Goal: Transaction & Acquisition: Purchase product/service

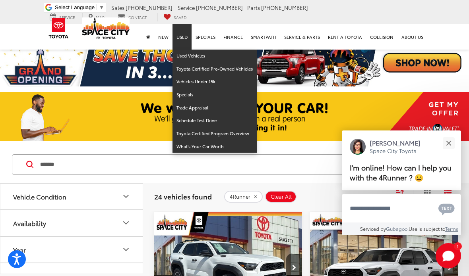
click at [183, 35] on link "Used" at bounding box center [181, 36] width 19 height 25
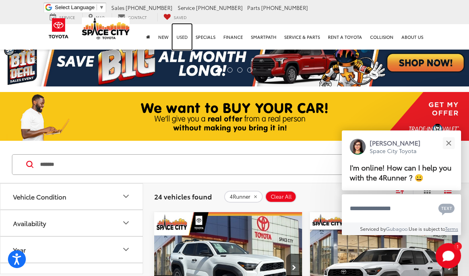
click at [190, 38] on link "Used" at bounding box center [181, 36] width 19 height 25
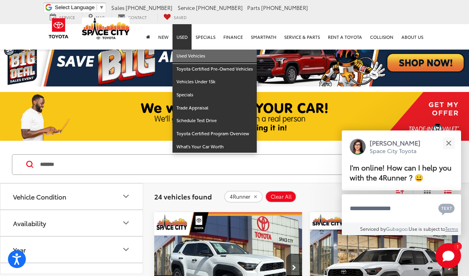
click at [214, 53] on link "Used Vehicles" at bounding box center [214, 56] width 84 height 13
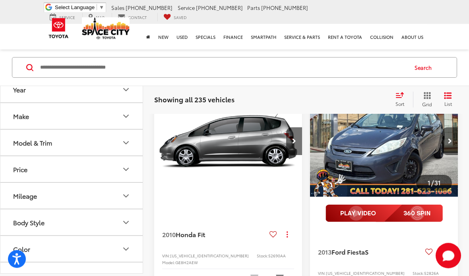
scroll to position [71, 0]
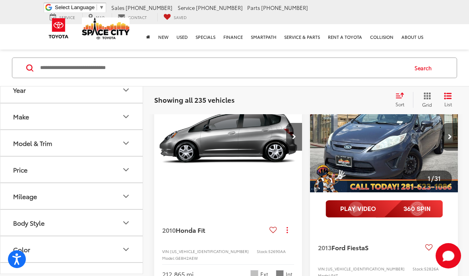
click at [123, 179] on button "Price" at bounding box center [71, 170] width 143 height 26
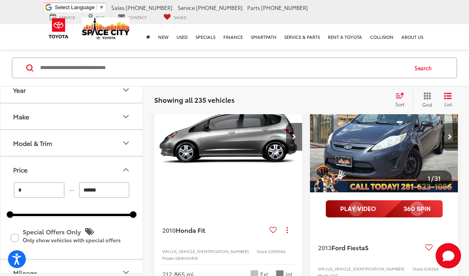
click at [114, 194] on input "******" at bounding box center [104, 190] width 50 height 15
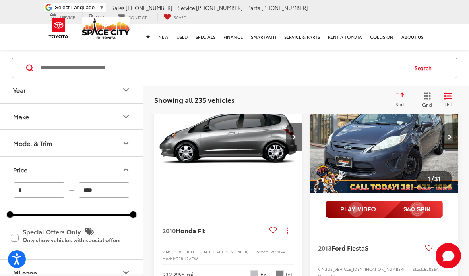
type input "*****"
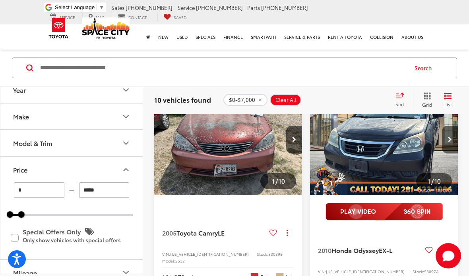
scroll to position [1374, 0]
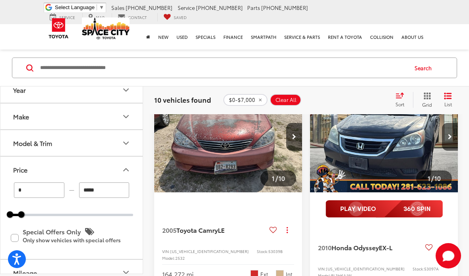
click at [262, 180] on img "2005 Toyota Camry LE 0" at bounding box center [228, 137] width 149 height 112
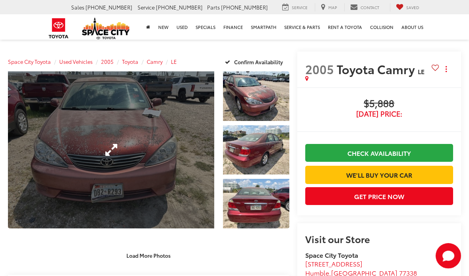
click at [178, 185] on link "Expand Photo 0" at bounding box center [111, 149] width 206 height 157
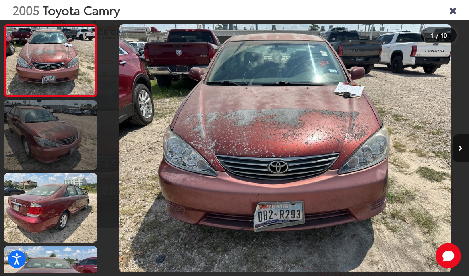
click at [71, 147] on link at bounding box center [50, 134] width 93 height 69
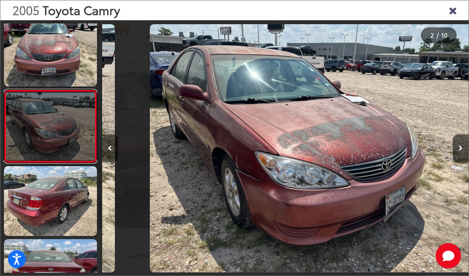
scroll to position [0, 366]
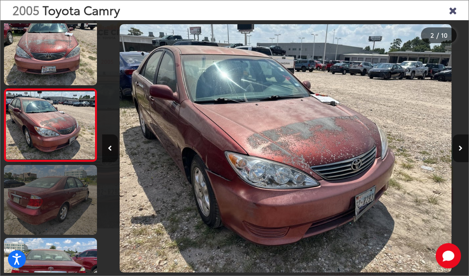
click at [77, 210] on link at bounding box center [50, 199] width 93 height 69
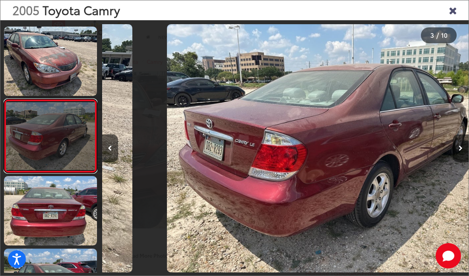
scroll to position [81, 0]
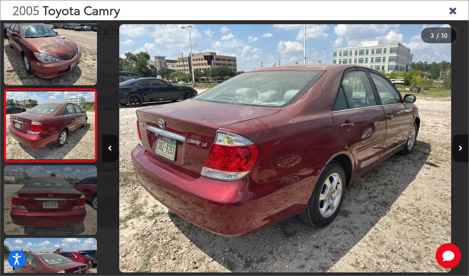
click at [79, 178] on link at bounding box center [50, 200] width 93 height 69
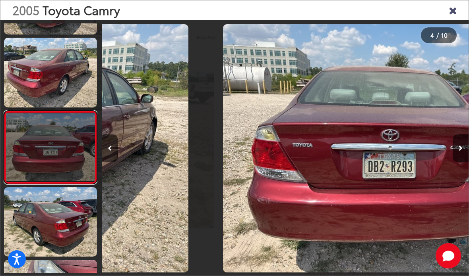
scroll to position [0, 1099]
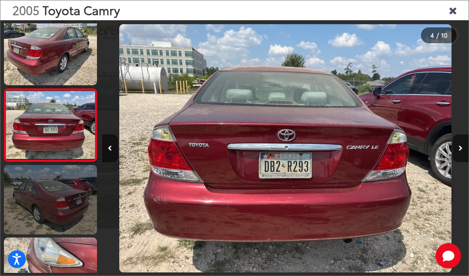
click at [76, 205] on link at bounding box center [50, 199] width 93 height 69
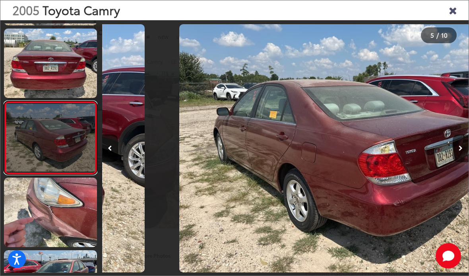
scroll to position [226, 0]
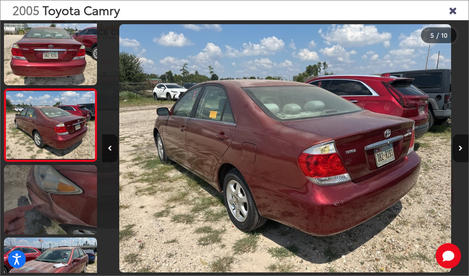
click at [78, 209] on link at bounding box center [50, 199] width 93 height 69
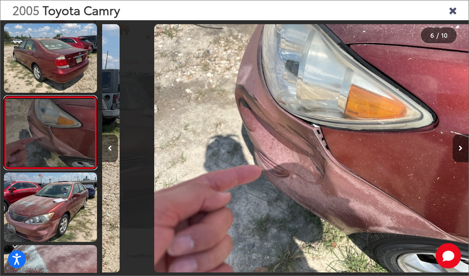
scroll to position [0, 1832]
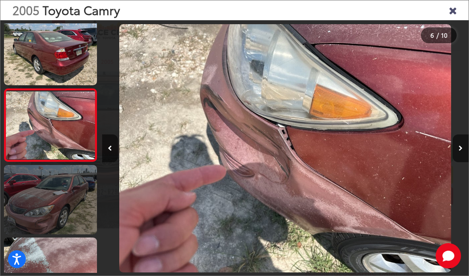
click at [81, 217] on link at bounding box center [50, 199] width 93 height 69
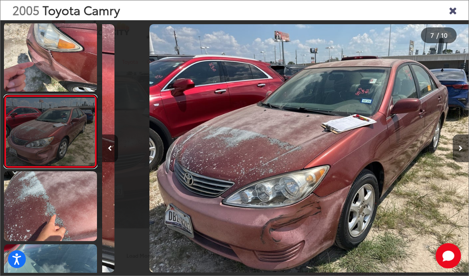
scroll to position [0, 2198]
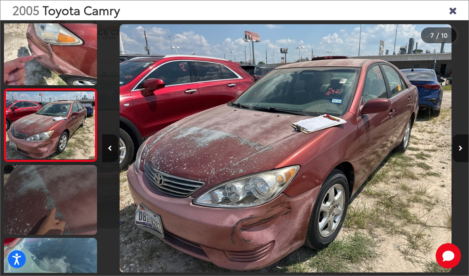
click at [79, 228] on link at bounding box center [50, 199] width 93 height 69
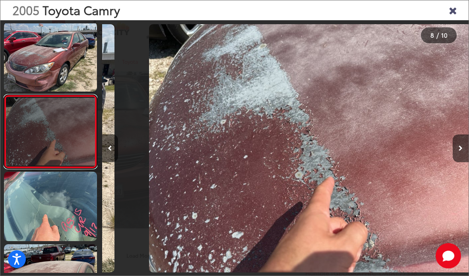
scroll to position [444, 0]
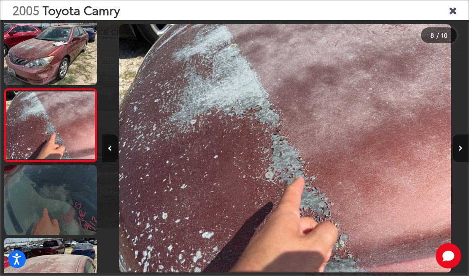
click at [77, 232] on link at bounding box center [50, 200] width 93 height 69
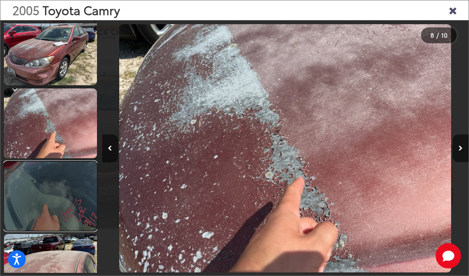
scroll to position [0, 0]
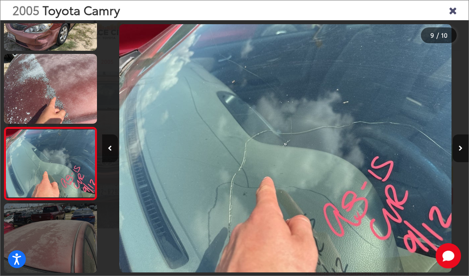
click at [78, 231] on link at bounding box center [50, 238] width 93 height 69
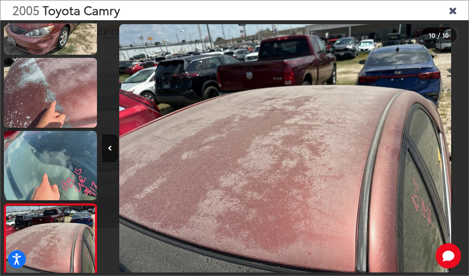
click at [456, 13] on icon "Close gallery" at bounding box center [452, 10] width 8 height 10
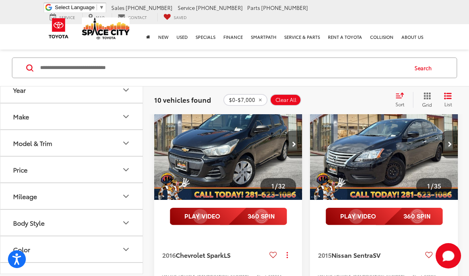
scroll to position [920, 0]
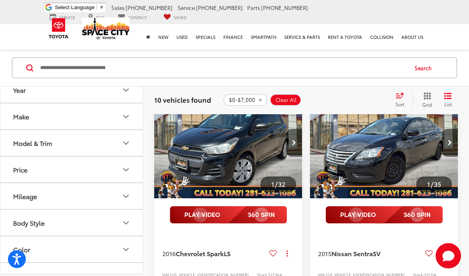
click at [378, 115] on img "2015 Nissan Sentra SV 0" at bounding box center [383, 144] width 149 height 112
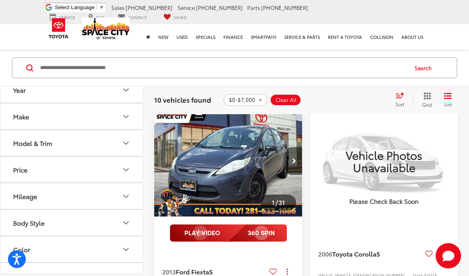
click at [400, 214] on img "VIEW_DETAILS" at bounding box center [384, 161] width 148 height 111
click at [439, 98] on button "List" at bounding box center [448, 100] width 20 height 16
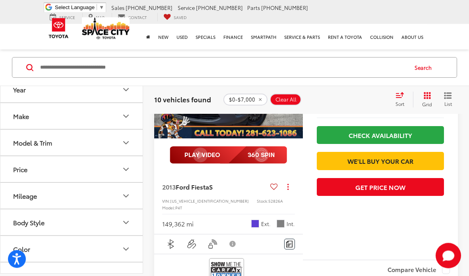
scroll to position [145, 0]
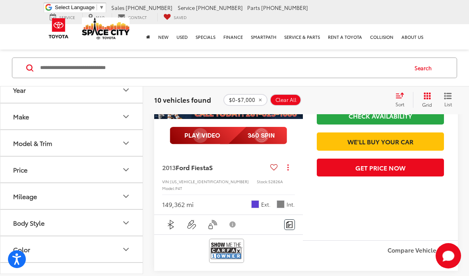
click at [428, 95] on icon "Grid View" at bounding box center [426, 96] width 7 height 7
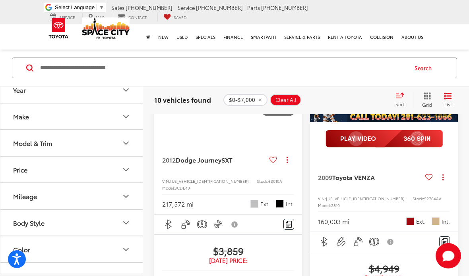
scroll to position [578, 0]
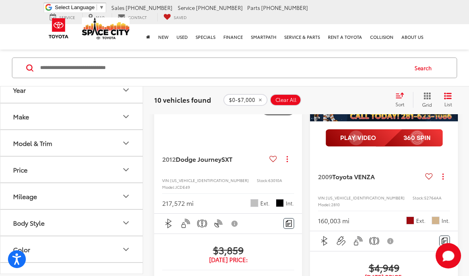
click at [131, 197] on button "Mileage" at bounding box center [71, 196] width 143 height 26
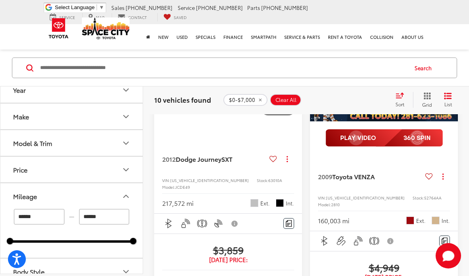
click at [118, 220] on input "******" at bounding box center [104, 216] width 50 height 15
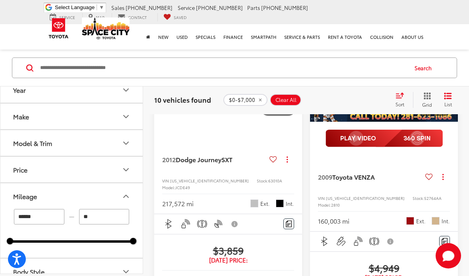
type input "*"
type input "******"
click at [57, 221] on input "******" at bounding box center [39, 216] width 50 height 15
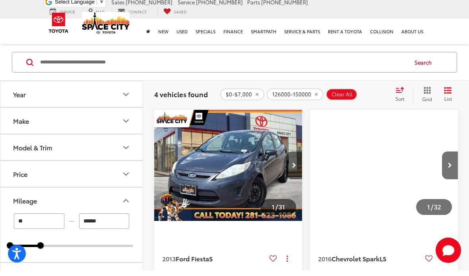
scroll to position [42, 0]
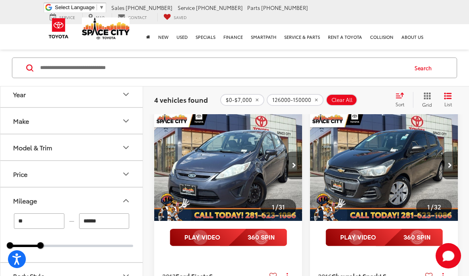
type input "*"
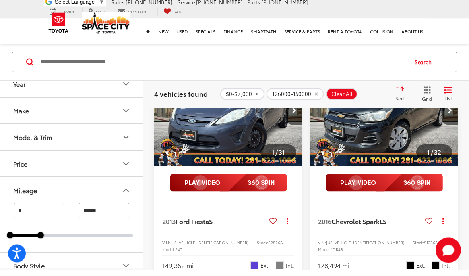
scroll to position [37, 0]
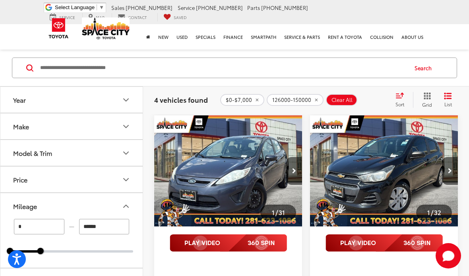
type input "******"
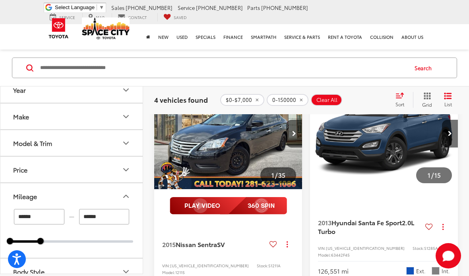
scroll to position [521, 0]
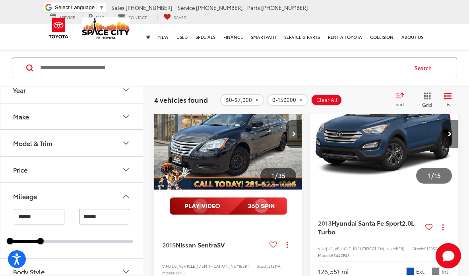
click at [450, 137] on icon "Next image" at bounding box center [450, 134] width 4 height 6
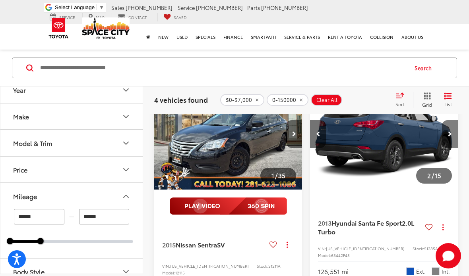
click at [454, 148] on button "Next image" at bounding box center [450, 134] width 16 height 28
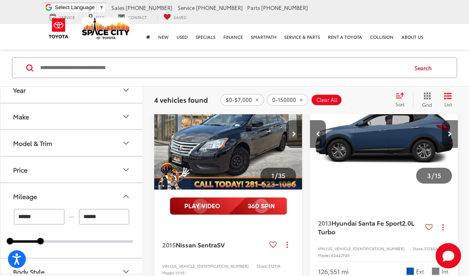
click at [452, 148] on button "Next image" at bounding box center [450, 134] width 16 height 28
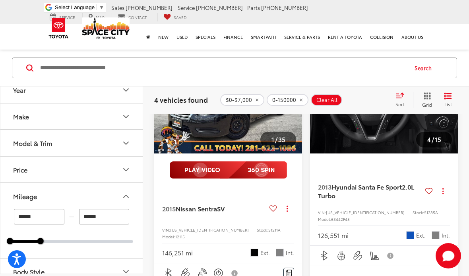
scroll to position [558, 0]
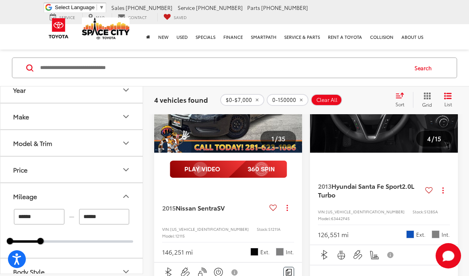
click at [380, 191] on span "Hyundai Santa Fe Sport" at bounding box center [366, 185] width 70 height 9
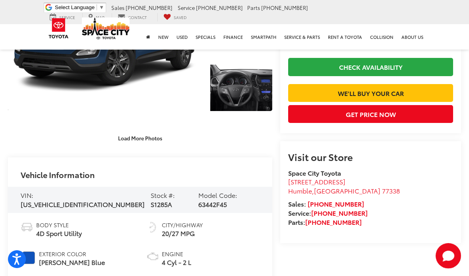
scroll to position [107, 0]
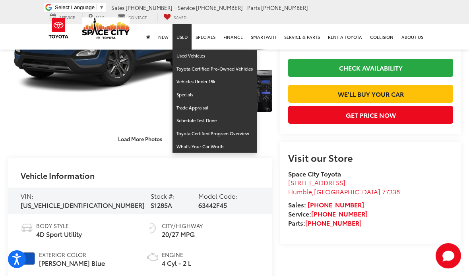
click at [181, 41] on link "Used" at bounding box center [181, 36] width 19 height 25
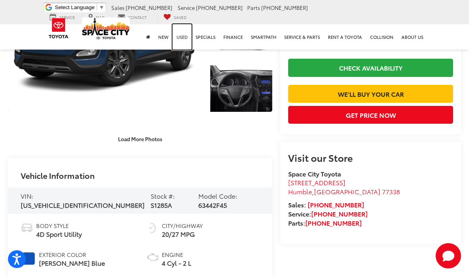
click at [180, 38] on link "Used" at bounding box center [181, 36] width 19 height 25
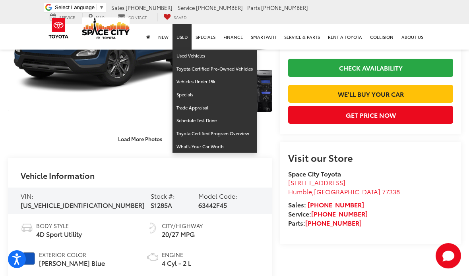
click at [186, 39] on link "Used" at bounding box center [181, 36] width 19 height 25
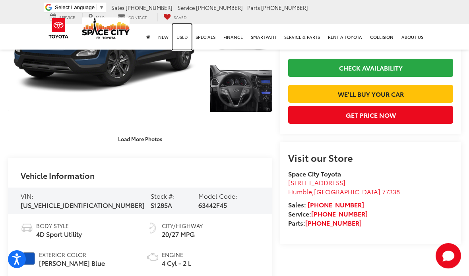
click at [188, 31] on link "Used" at bounding box center [181, 36] width 19 height 25
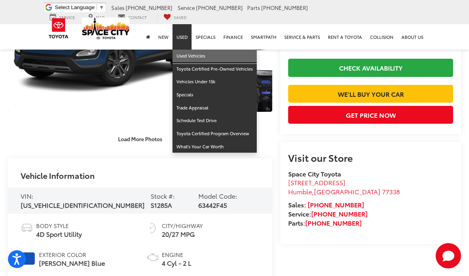
click at [212, 57] on link "Used Vehicles" at bounding box center [214, 56] width 84 height 13
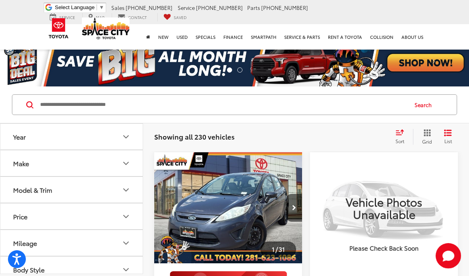
click at [148, 110] on input "Search by Make, Model, or Keyword" at bounding box center [222, 104] width 367 height 19
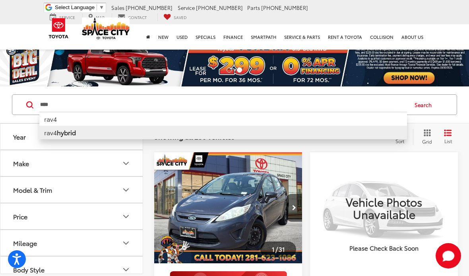
click at [344, 139] on li "rav4 hybrid" at bounding box center [222, 133] width 367 height 14
type input "**********"
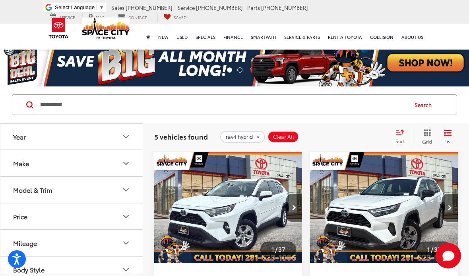
click at [451, 134] on icon "List View" at bounding box center [448, 132] width 8 height 7
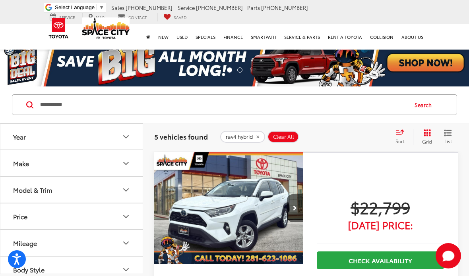
click at [396, 136] on div "Sort" at bounding box center [401, 137] width 21 height 16
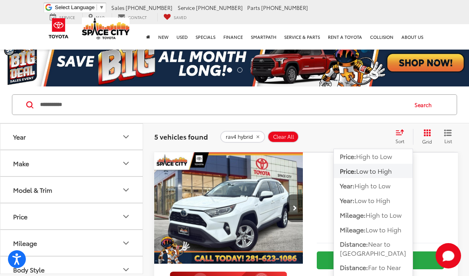
click at [395, 171] on button "Price: Low to High" at bounding box center [373, 171] width 79 height 14
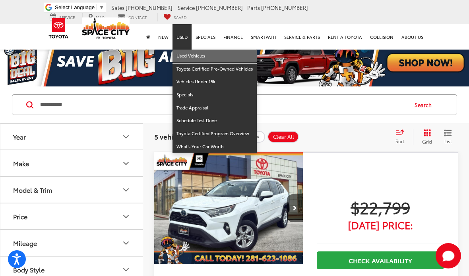
click at [195, 58] on link "Used Vehicles" at bounding box center [214, 56] width 84 height 13
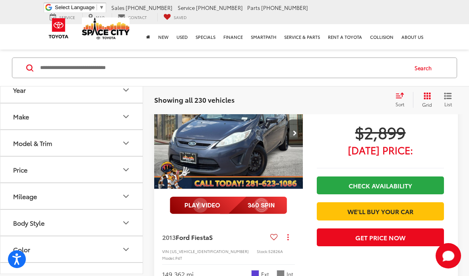
scroll to position [76, 0]
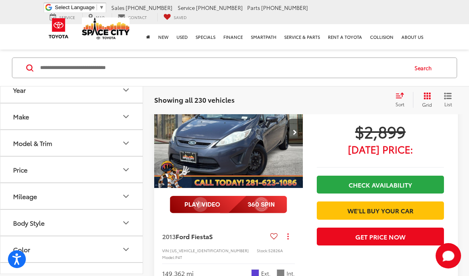
click at [129, 173] on icon "Price" at bounding box center [126, 170] width 10 height 10
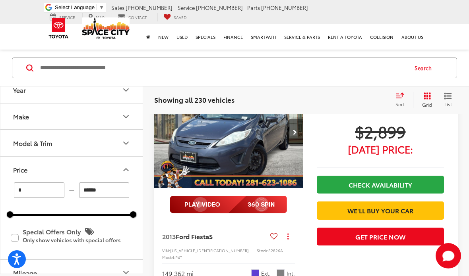
click at [114, 192] on input "******" at bounding box center [104, 190] width 50 height 15
type input "*"
type input "*****"
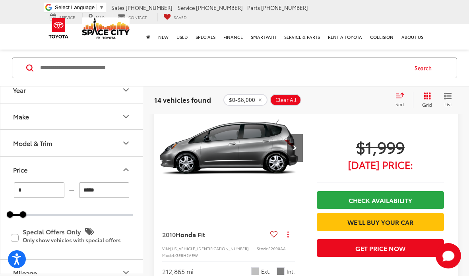
scroll to position [61, 0]
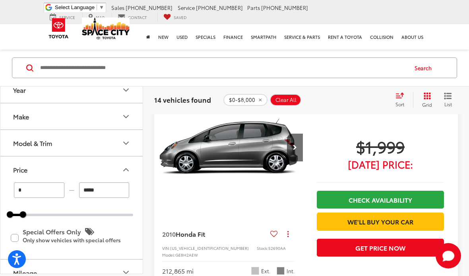
click at [418, 149] on span "$1,999" at bounding box center [380, 147] width 127 height 20
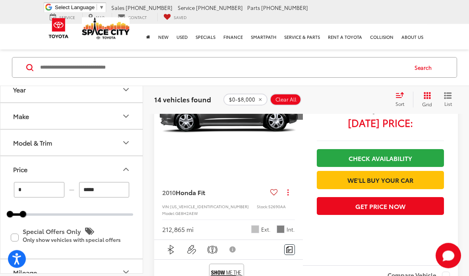
scroll to position [103, 0]
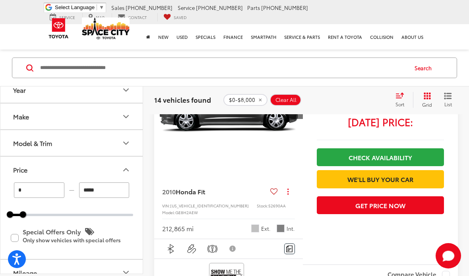
click at [247, 156] on img "2010 Honda Fit Base 0" at bounding box center [229, 105] width 150 height 112
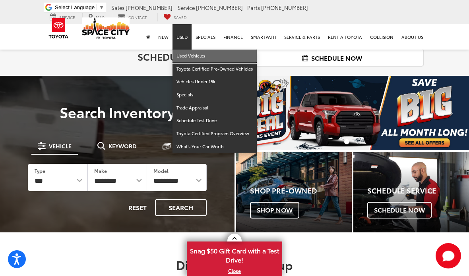
click at [227, 53] on link "Used Vehicles" at bounding box center [214, 56] width 84 height 13
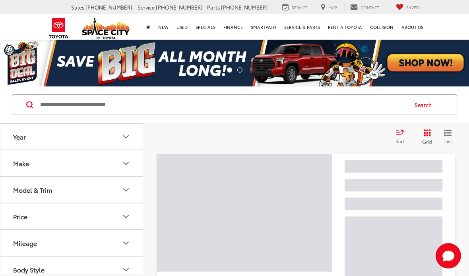
click at [123, 220] on icon "Price" at bounding box center [126, 217] width 10 height 10
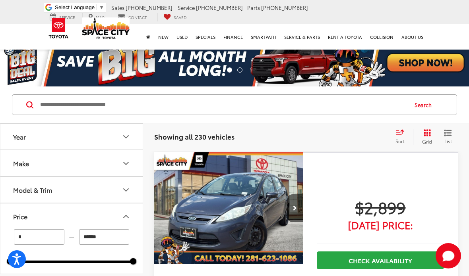
click at [123, 240] on input "******" at bounding box center [104, 237] width 50 height 15
type input "*"
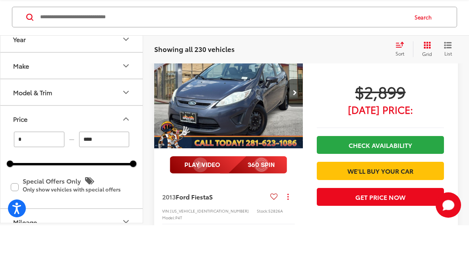
type input "*****"
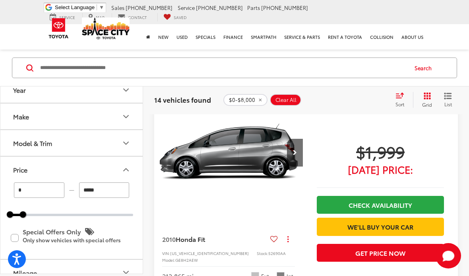
scroll to position [55, 0]
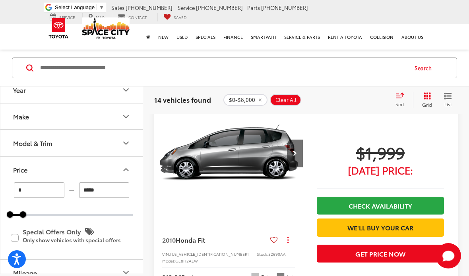
click at [407, 150] on span "$1,999" at bounding box center [380, 153] width 127 height 20
click at [405, 151] on span "$1,999" at bounding box center [380, 153] width 127 height 20
click at [237, 139] on img "2010 Honda Fit Base 0" at bounding box center [229, 154] width 150 height 112
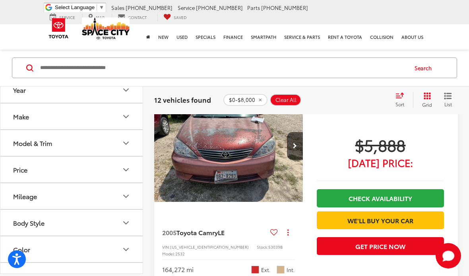
scroll to position [1655, 0]
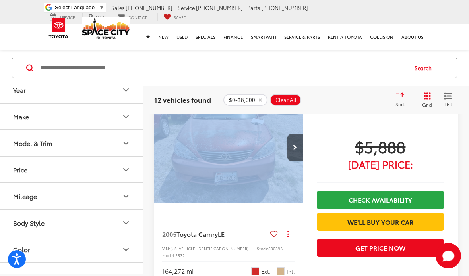
click at [317, 142] on div "$5,888 [DATE] Price: Check Availability We'll Buy Your Car Get Price Now" at bounding box center [380, 200] width 155 height 216
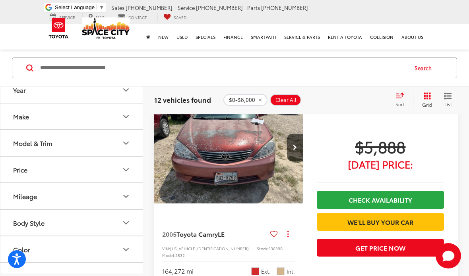
click at [333, 141] on div "$5,888 [DATE] Price: Check Availability We'll Buy Your Car Get Price Now" at bounding box center [380, 200] width 155 height 216
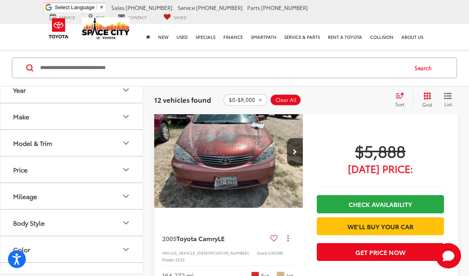
click at [346, 158] on span "$5,888" at bounding box center [380, 151] width 127 height 20
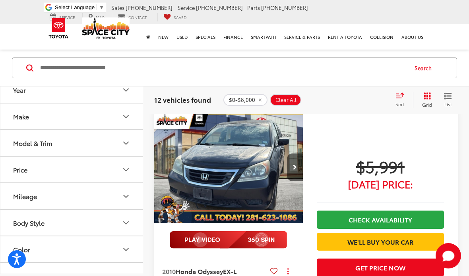
scroll to position [1903, 0]
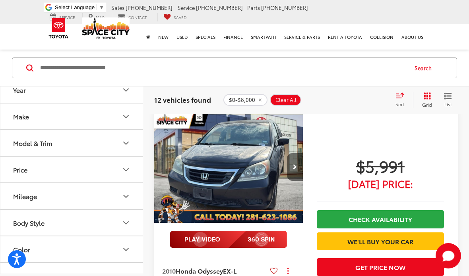
click at [297, 162] on button "Next image" at bounding box center [295, 167] width 16 height 28
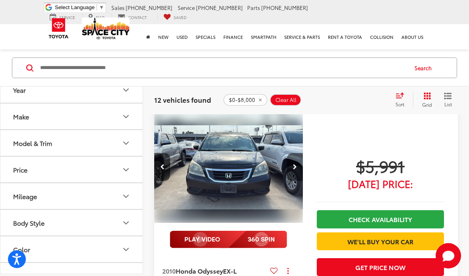
click at [298, 160] on button "Next image" at bounding box center [295, 167] width 16 height 28
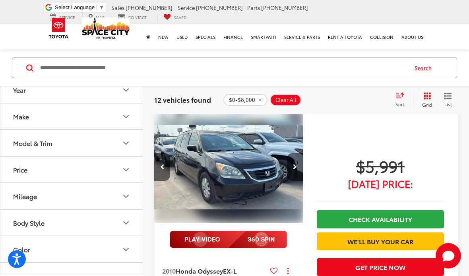
click at [298, 160] on button "Next image" at bounding box center [295, 167] width 16 height 28
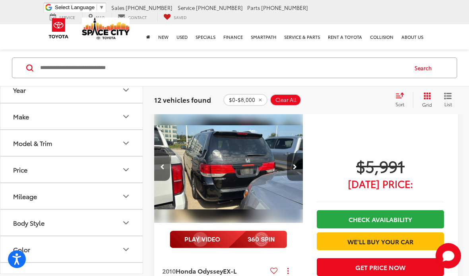
click at [297, 160] on button "Next image" at bounding box center [295, 167] width 16 height 28
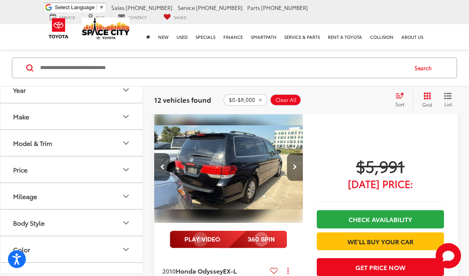
click at [299, 164] on button "Next image" at bounding box center [295, 167] width 16 height 28
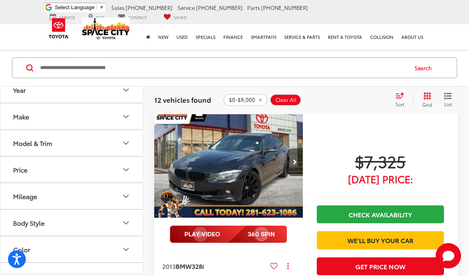
scroll to position [2977, 0]
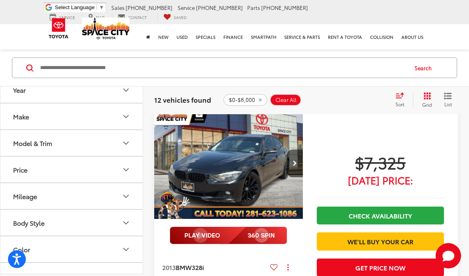
click at [213, 71] on input "Search by Make, Model, or Keyword" at bounding box center [222, 67] width 367 height 19
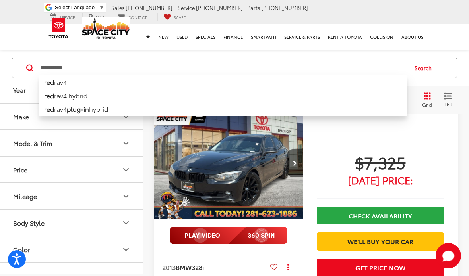
type input "**********"
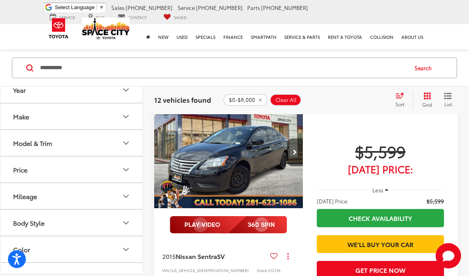
scroll to position [37, 0]
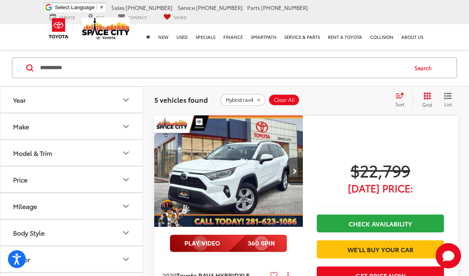
click at [353, 97] on div "Hybrid rav4 Clear All + 0" at bounding box center [304, 100] width 168 height 12
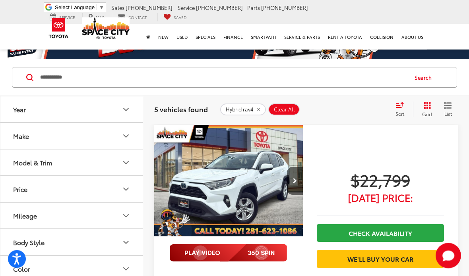
scroll to position [26, 0]
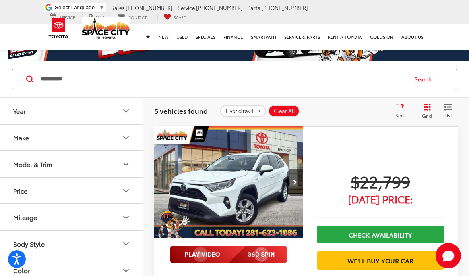
click at [392, 181] on span "$22,799" at bounding box center [380, 182] width 127 height 20
click at [285, 165] on img "2020 Toyota RAV4 HYBRID XLE 0" at bounding box center [229, 183] width 150 height 112
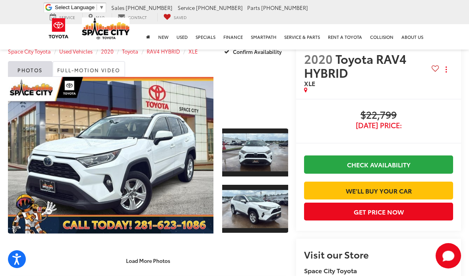
click at [266, 105] on div at bounding box center [255, 97] width 66 height 44
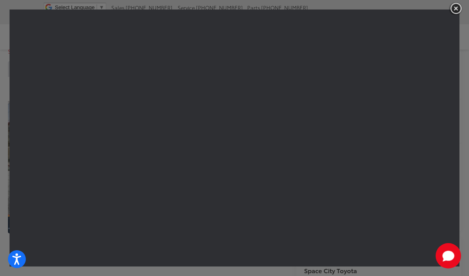
click at [454, 8] on img "button" at bounding box center [455, 8] width 14 height 13
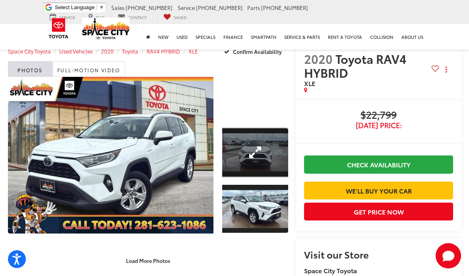
click at [257, 151] on link "Expand Photo 1" at bounding box center [255, 152] width 66 height 49
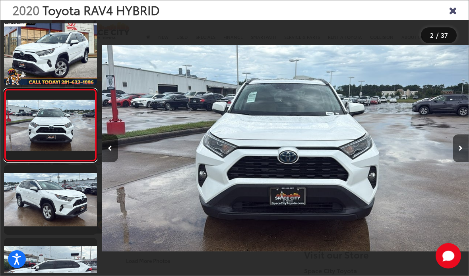
scroll to position [8, 0]
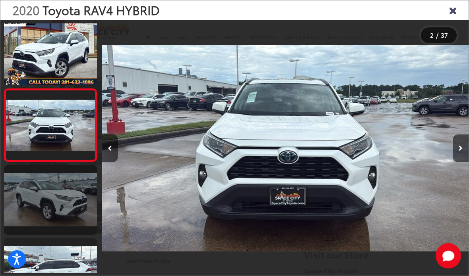
click at [69, 212] on link at bounding box center [50, 199] width 93 height 69
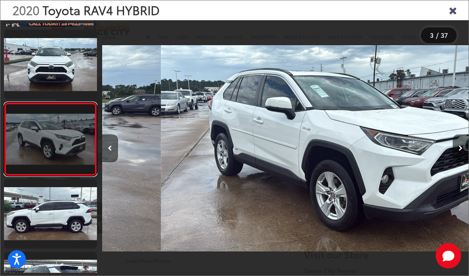
scroll to position [81, 0]
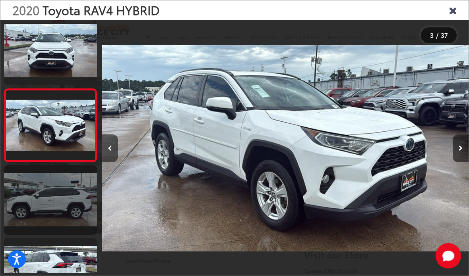
click at [57, 232] on link at bounding box center [50, 200] width 93 height 69
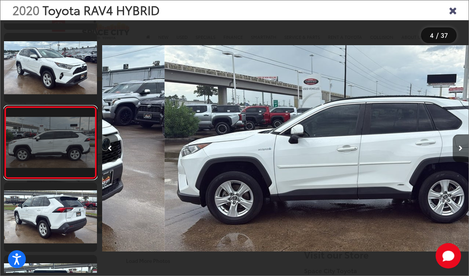
scroll to position [0, 1099]
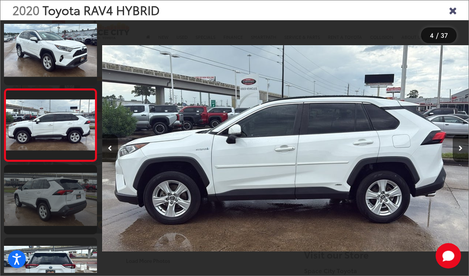
click at [58, 210] on link at bounding box center [50, 199] width 93 height 69
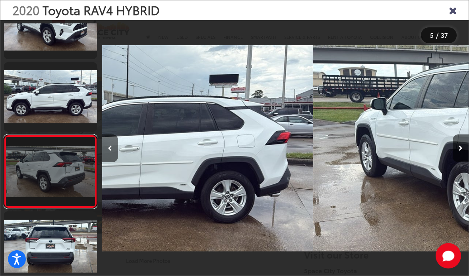
scroll to position [180, 0]
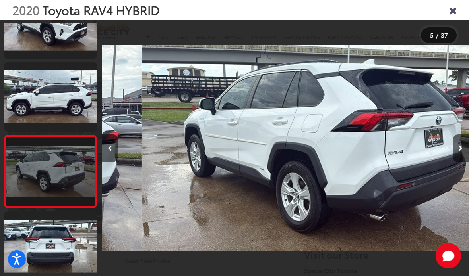
click at [66, 200] on link at bounding box center [50, 171] width 93 height 73
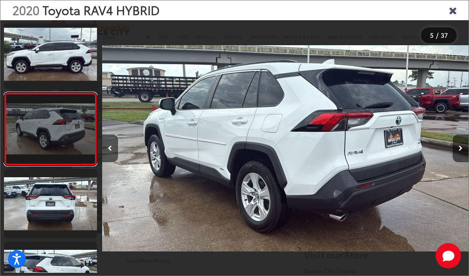
scroll to position [226, 0]
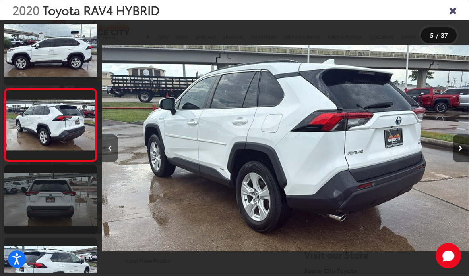
click at [65, 209] on link at bounding box center [50, 199] width 93 height 69
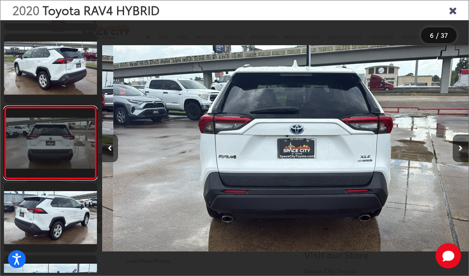
scroll to position [299, 0]
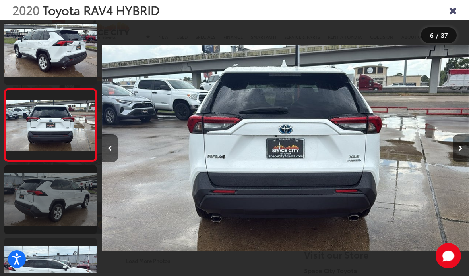
click at [68, 205] on link at bounding box center [50, 199] width 93 height 69
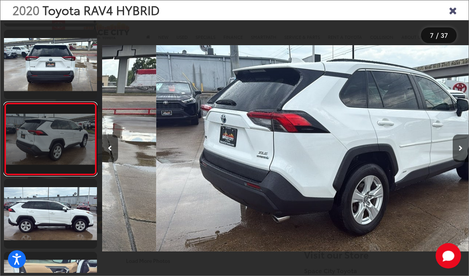
scroll to position [372, 0]
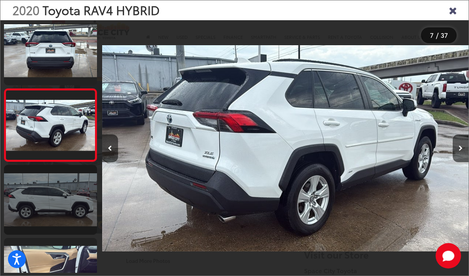
click at [73, 205] on link at bounding box center [50, 199] width 93 height 69
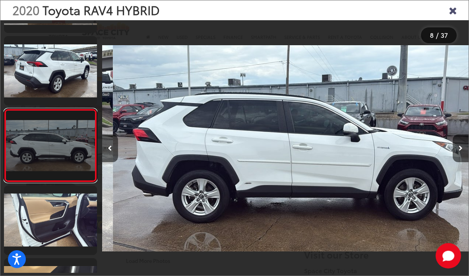
scroll to position [444, 0]
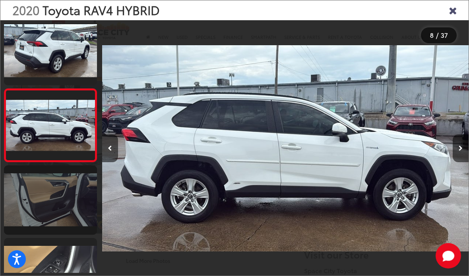
click at [69, 205] on link at bounding box center [50, 200] width 93 height 69
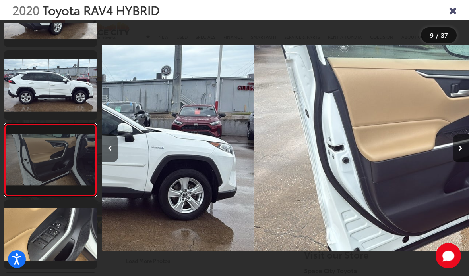
scroll to position [0, 0]
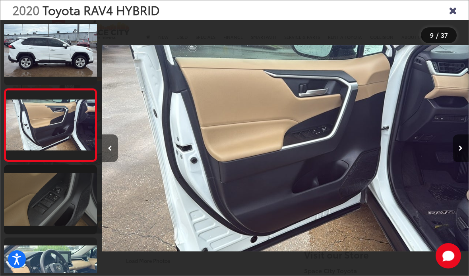
click at [68, 214] on link at bounding box center [50, 199] width 93 height 69
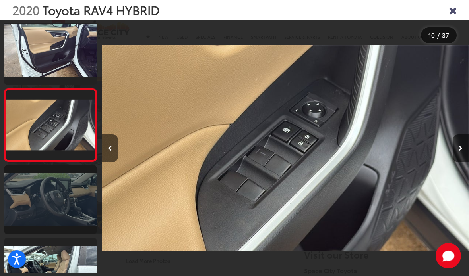
click at [66, 213] on link at bounding box center [50, 199] width 93 height 69
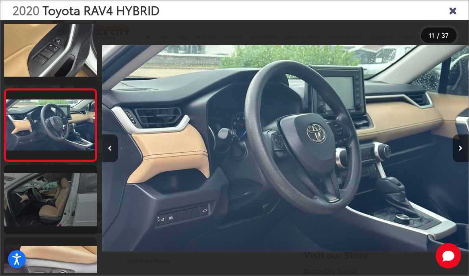
click at [65, 224] on link at bounding box center [50, 199] width 93 height 69
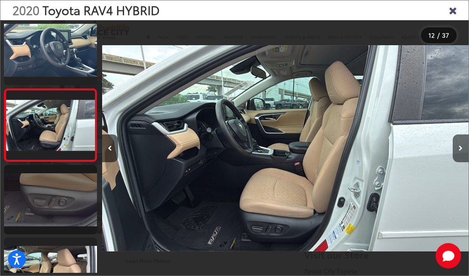
click at [67, 212] on link at bounding box center [50, 199] width 93 height 69
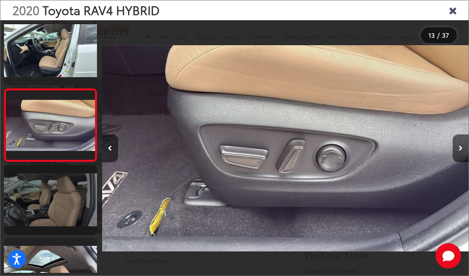
click at [68, 211] on link at bounding box center [50, 199] width 93 height 69
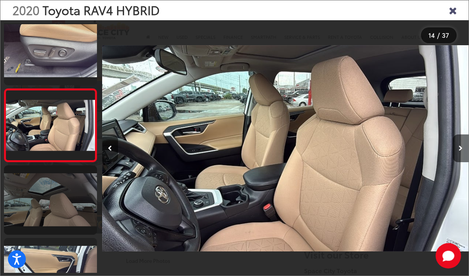
click at [70, 214] on link at bounding box center [50, 200] width 93 height 69
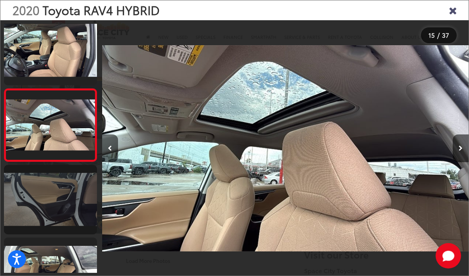
click at [70, 207] on link at bounding box center [50, 199] width 93 height 69
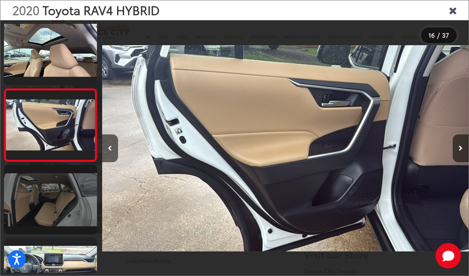
click at [68, 217] on link at bounding box center [50, 199] width 93 height 69
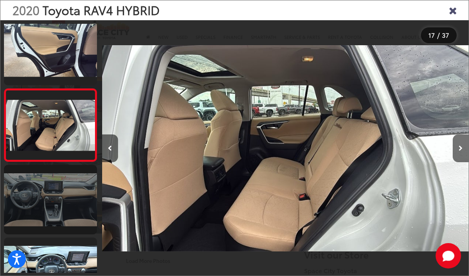
click at [65, 217] on link at bounding box center [50, 199] width 93 height 69
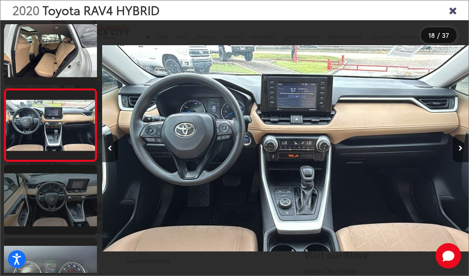
click at [68, 207] on link at bounding box center [50, 199] width 93 height 69
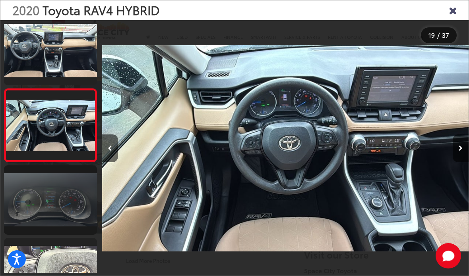
click at [64, 222] on link at bounding box center [50, 200] width 93 height 69
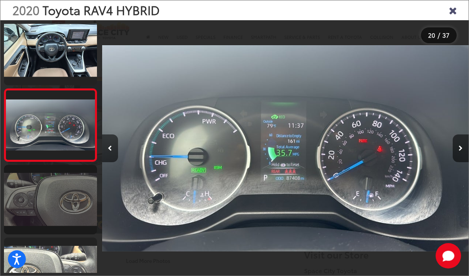
click at [63, 226] on link at bounding box center [50, 199] width 93 height 69
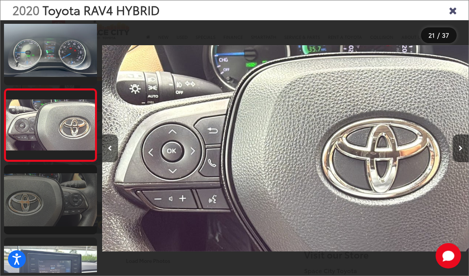
click at [64, 219] on link at bounding box center [50, 199] width 93 height 69
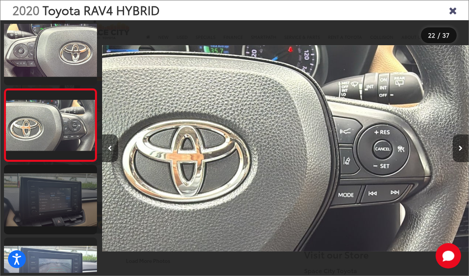
click at [68, 218] on link at bounding box center [50, 199] width 93 height 69
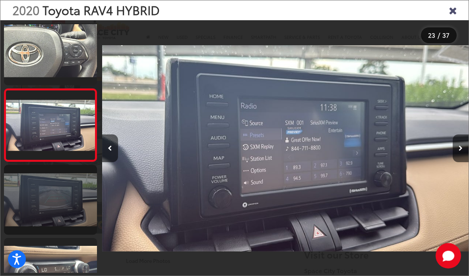
click at [65, 218] on link at bounding box center [50, 199] width 93 height 69
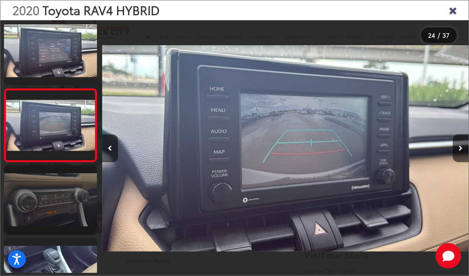
click at [68, 222] on link at bounding box center [50, 200] width 93 height 69
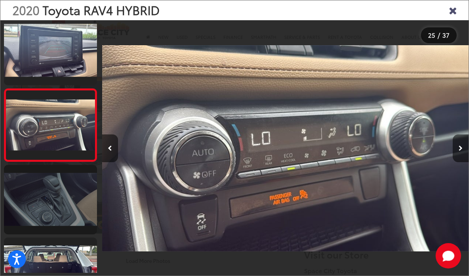
click at [70, 219] on link at bounding box center [50, 199] width 93 height 69
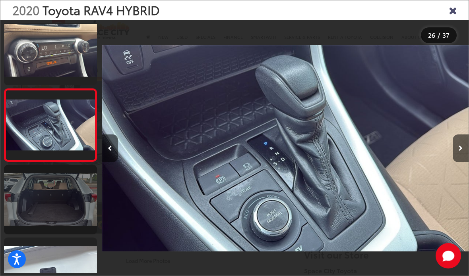
click at [70, 214] on link at bounding box center [50, 199] width 93 height 69
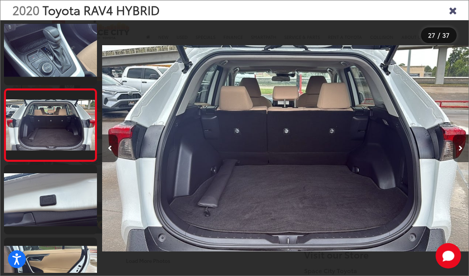
click at [452, 24] on div "2020 Toyota RAV4 HYBRID XLE 26" at bounding box center [285, 148] width 366 height 249
click at [454, 12] on icon "Close gallery" at bounding box center [452, 10] width 8 height 10
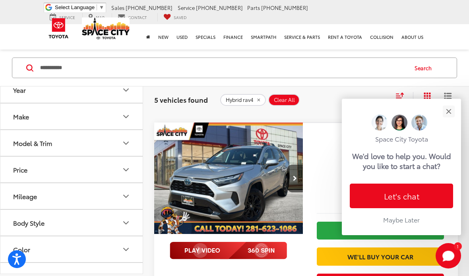
scroll to position [552, 0]
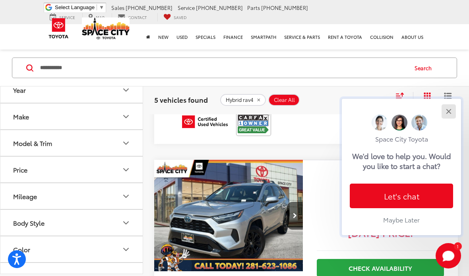
click at [452, 103] on button "Close" at bounding box center [448, 111] width 17 height 17
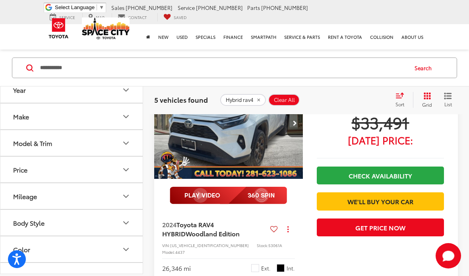
scroll to position [919, 0]
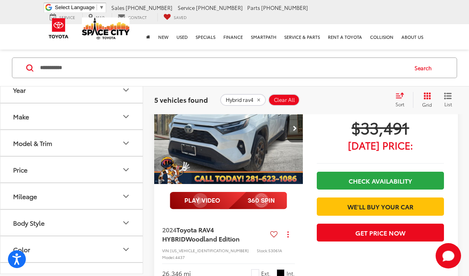
click at [125, 87] on icon "Year" at bounding box center [126, 90] width 10 height 10
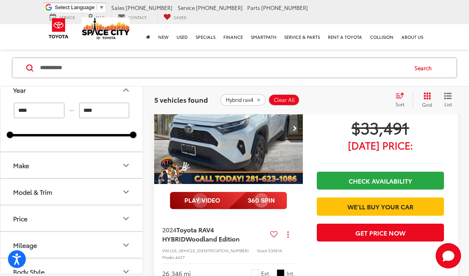
click at [56, 113] on input "****" at bounding box center [39, 110] width 50 height 15
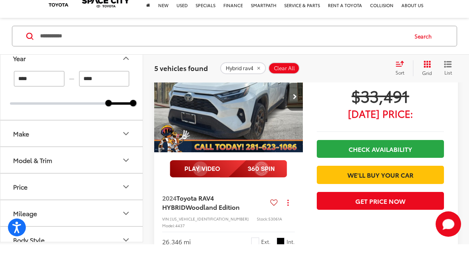
scroll to position [892, 0]
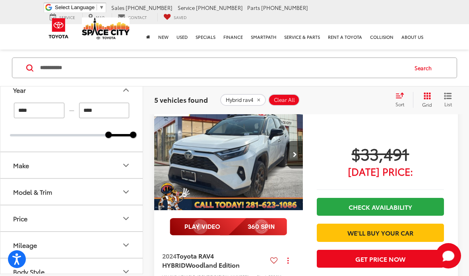
click at [40, 118] on input "****" at bounding box center [39, 110] width 50 height 15
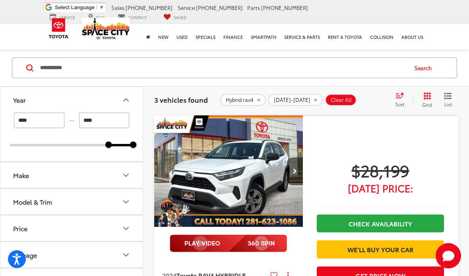
click at [29, 119] on input "****" at bounding box center [39, 120] width 50 height 15
type input "****"
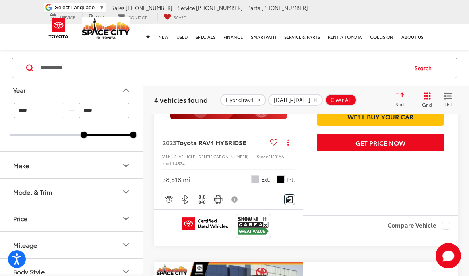
scroll to position [449, 0]
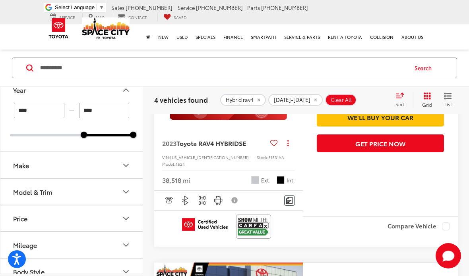
click at [207, 72] on input "**********" at bounding box center [222, 67] width 367 height 19
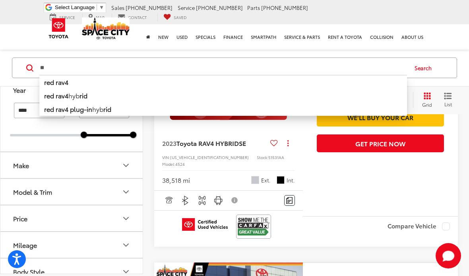
type input "*"
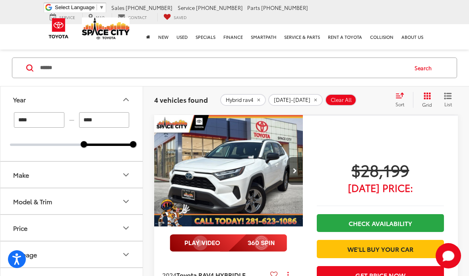
scroll to position [37, 0]
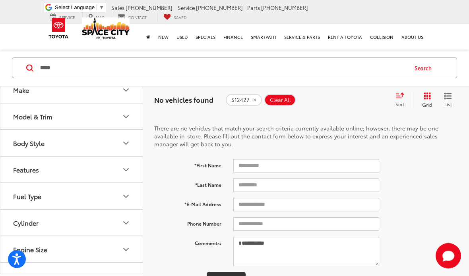
type input "*****"
click at [300, 62] on input "******" at bounding box center [222, 67] width 367 height 19
click at [315, 59] on input "******" at bounding box center [222, 67] width 367 height 19
click at [328, 60] on input "******" at bounding box center [222, 67] width 367 height 19
click at [347, 66] on input "******" at bounding box center [222, 67] width 367 height 19
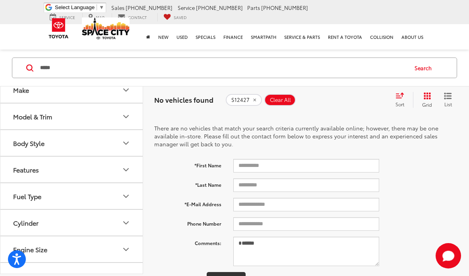
type input "*****"
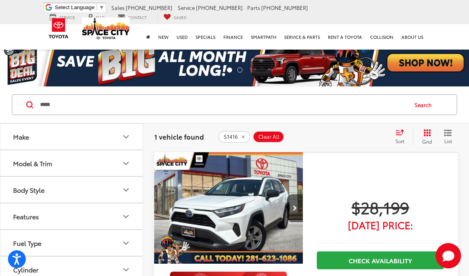
scroll to position [0, -10]
click at [285, 164] on img "2024 Toyota RAV4 HYBRID LE 0" at bounding box center [229, 208] width 150 height 112
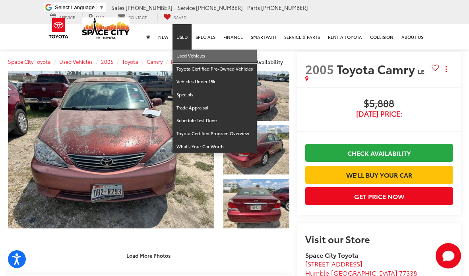
click at [223, 54] on link "Used Vehicles" at bounding box center [214, 56] width 84 height 13
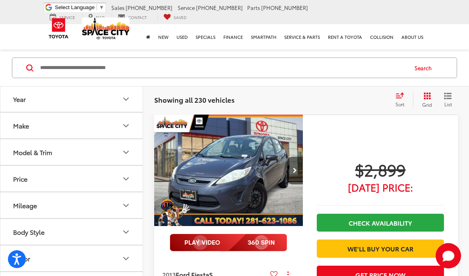
scroll to position [37, 0]
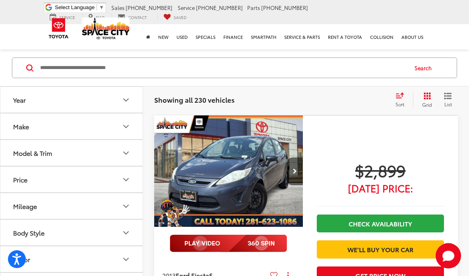
click at [344, 70] on input "Search by Make, Model, or Keyword" at bounding box center [222, 67] width 367 height 19
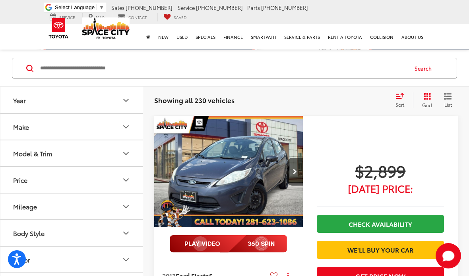
click at [365, 95] on div "Showing all 230 vehicles Clear All + 0 test Sort Price: High to Low Price: Low …" at bounding box center [305, 101] width 303 height 16
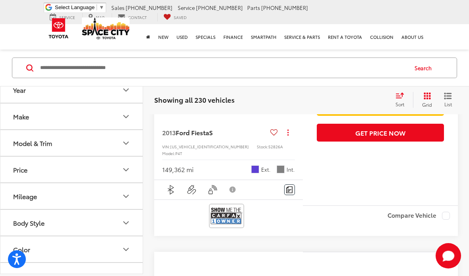
scroll to position [179, 0]
